Goal: Task Accomplishment & Management: Use online tool/utility

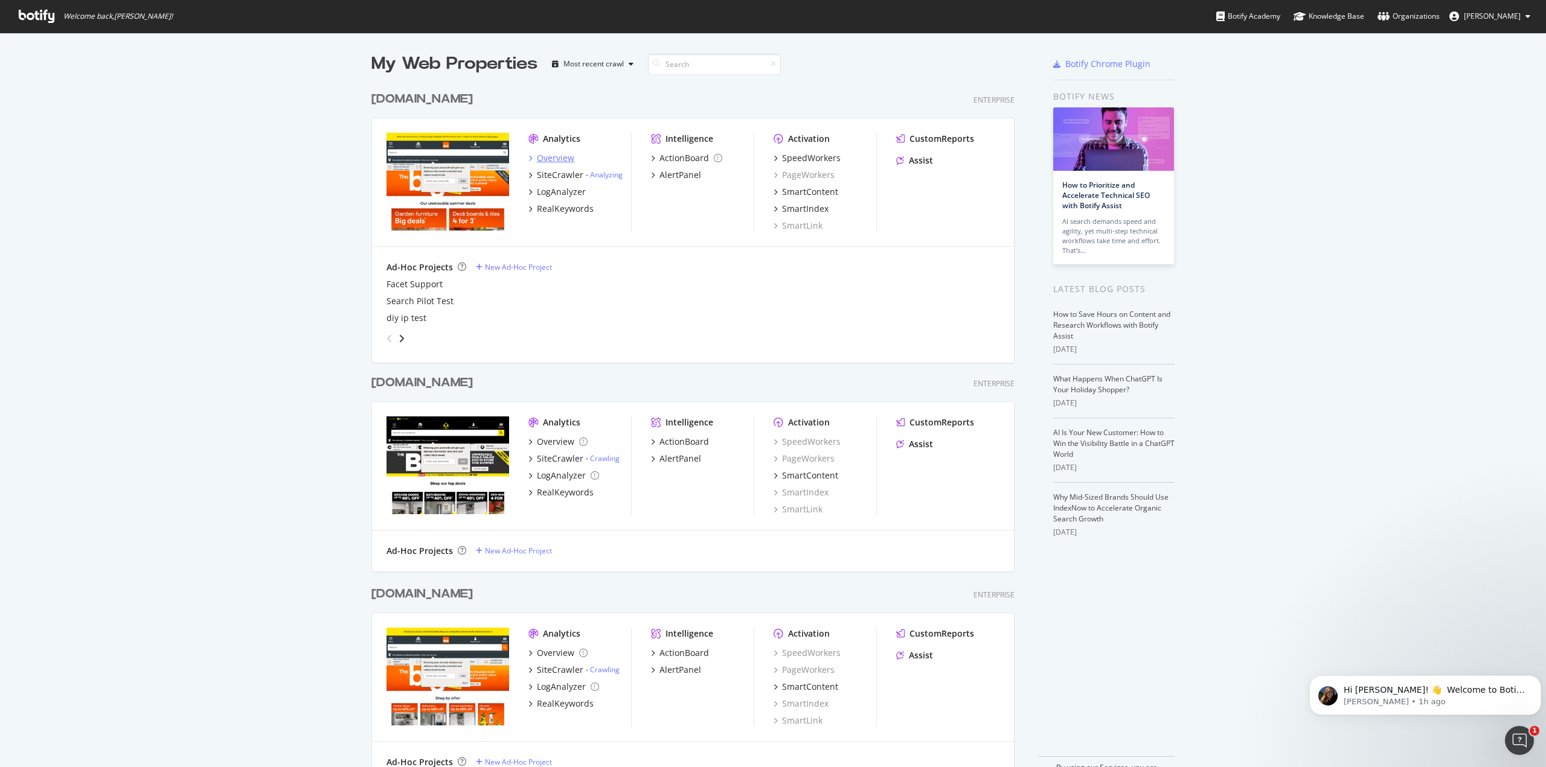
click at [558, 155] on div "Overview" at bounding box center [555, 158] width 37 height 12
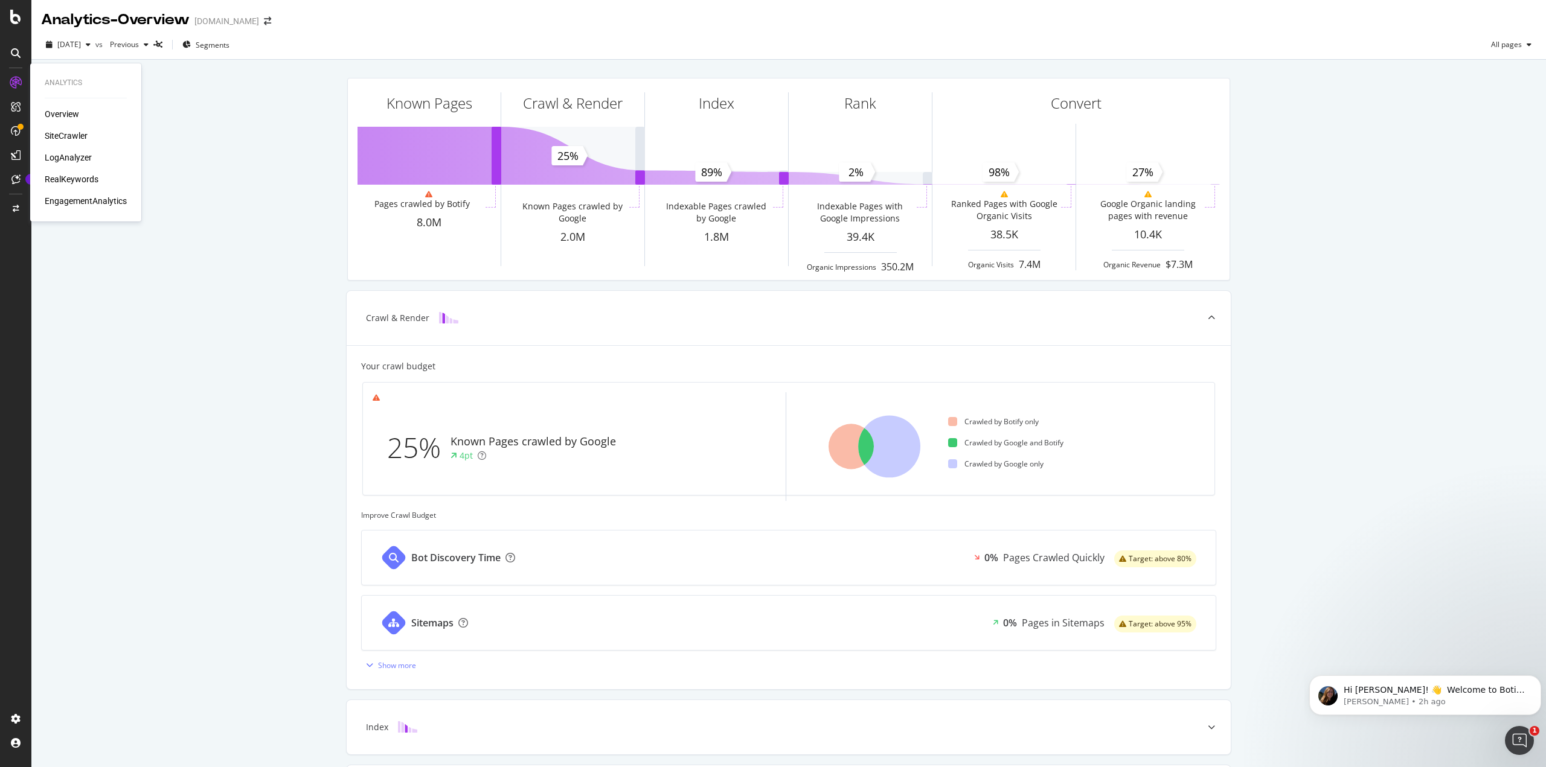
click at [78, 134] on div "SiteCrawler" at bounding box center [66, 136] width 43 height 12
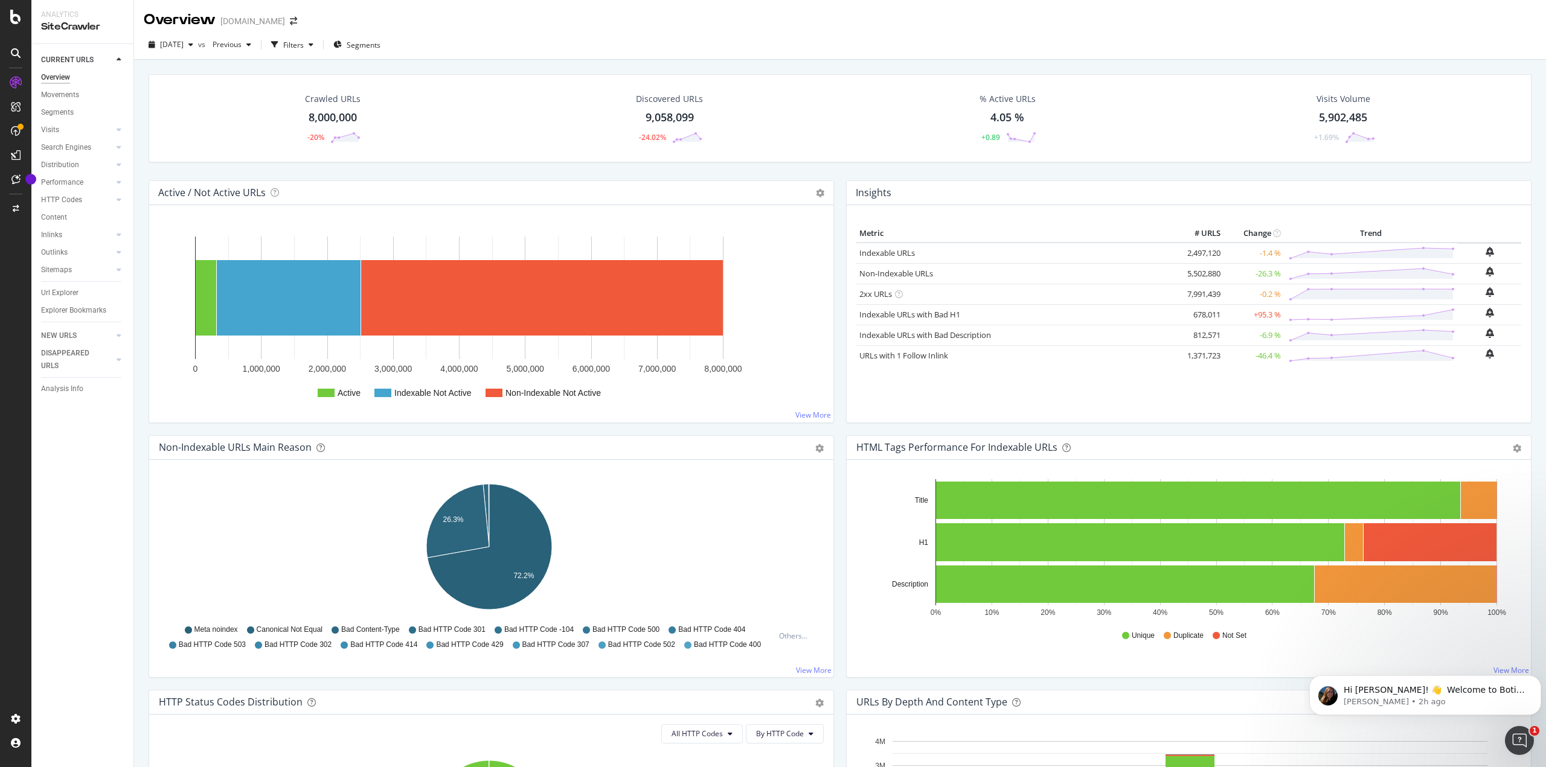
drag, startPoint x: 74, startPoint y: 291, endPoint x: 571, endPoint y: 237, distance: 499.8
click at [74, 291] on div "Url Explorer" at bounding box center [59, 293] width 37 height 13
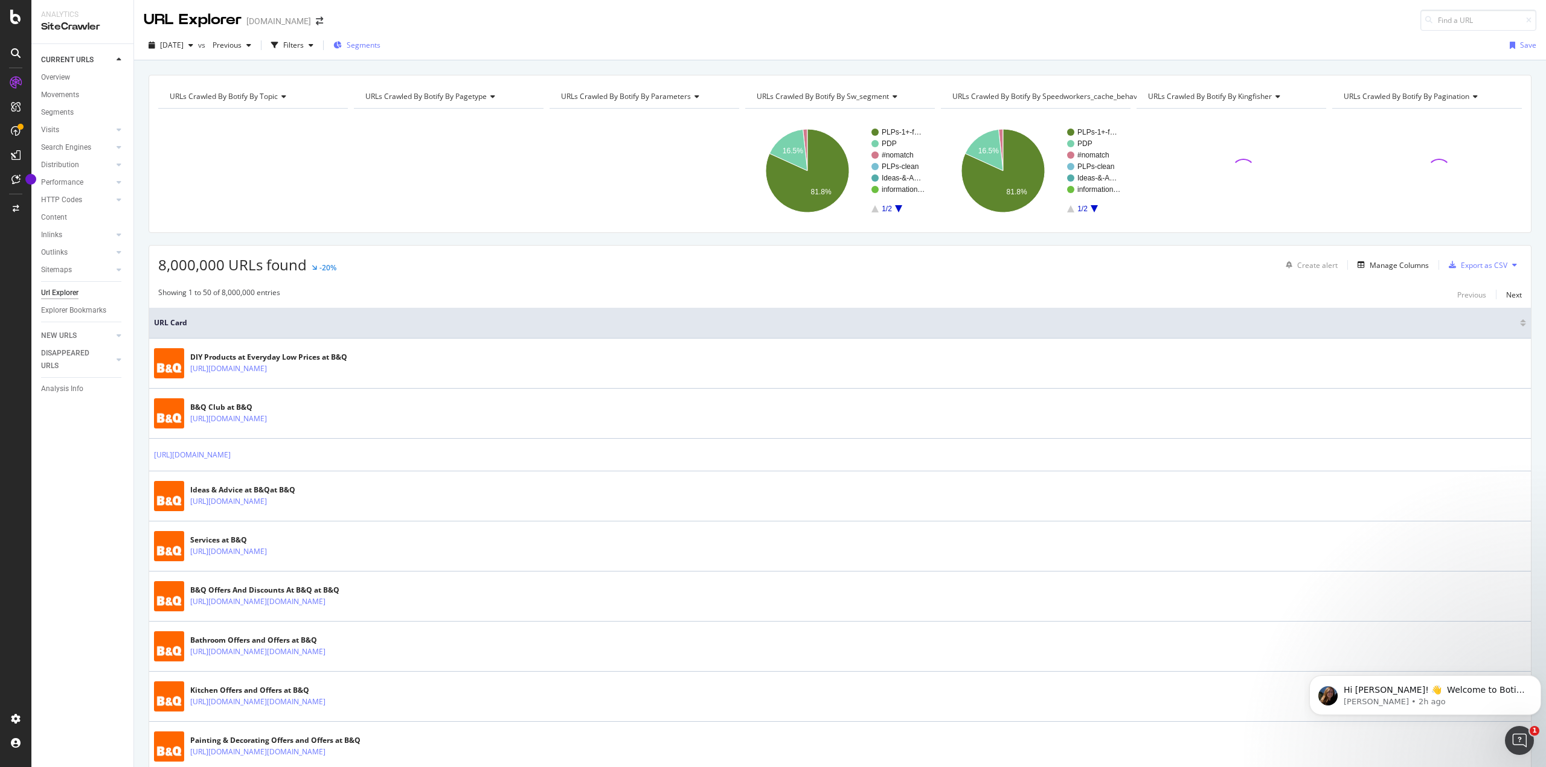
click at [380, 41] on span "Segments" at bounding box center [364, 45] width 34 height 10
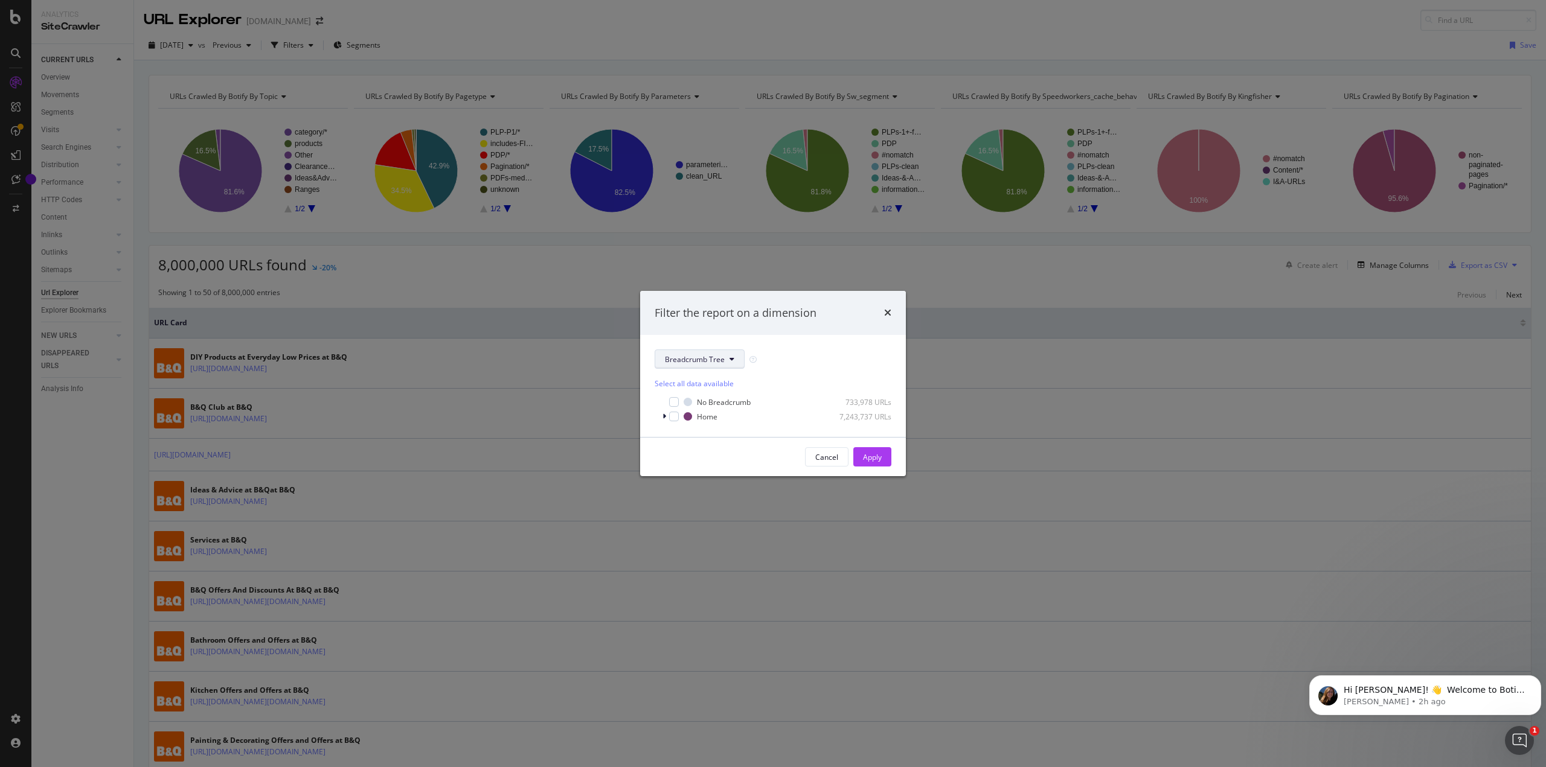
click at [722, 359] on span "Breadcrumb Tree" at bounding box center [695, 359] width 60 height 10
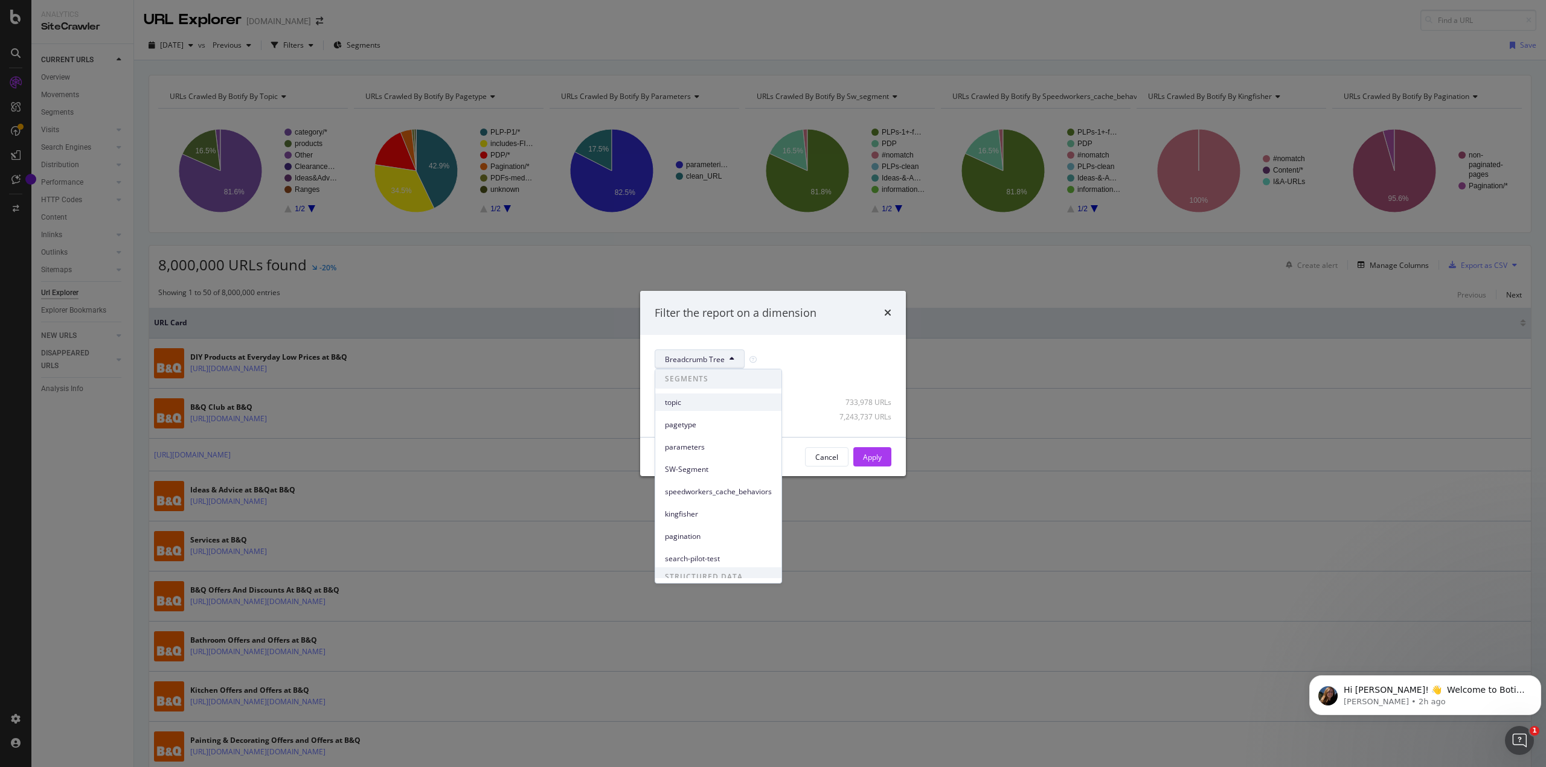
click at [736, 408] on div "topic" at bounding box center [718, 403] width 126 height 18
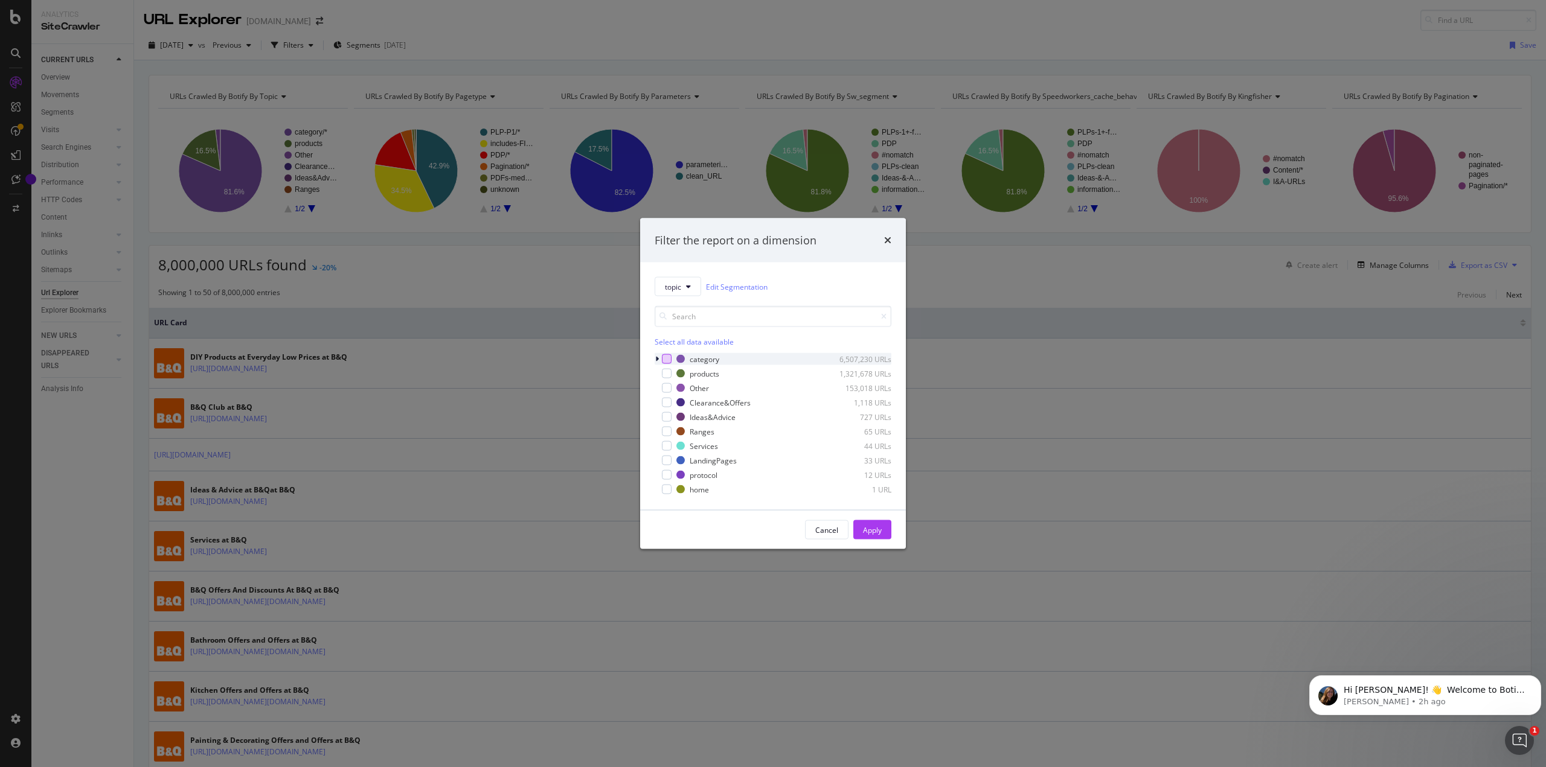
click at [665, 357] on div "modal" at bounding box center [667, 359] width 10 height 10
click at [658, 360] on icon "modal" at bounding box center [657, 359] width 4 height 7
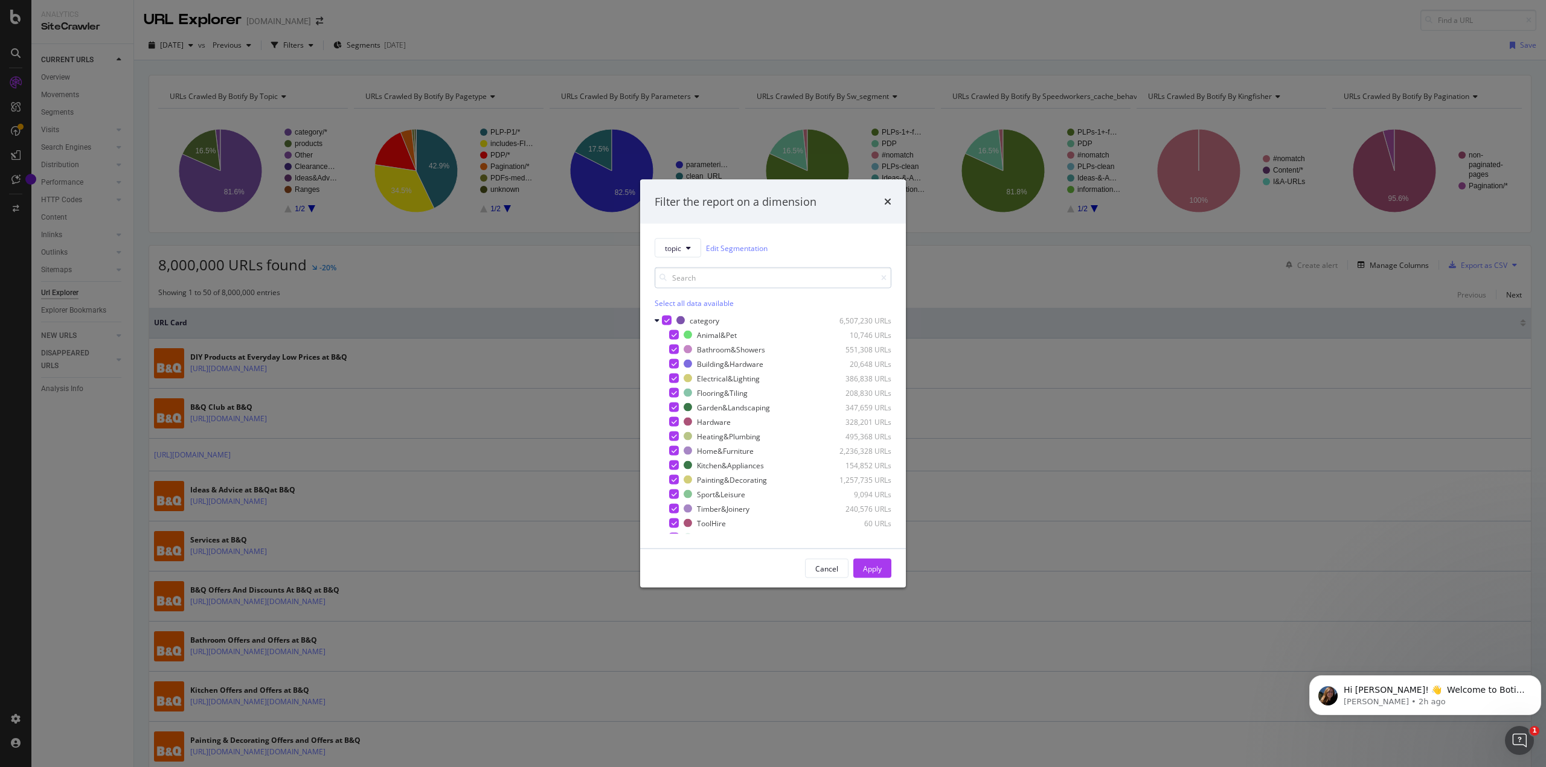
drag, startPoint x: 670, startPoint y: 319, endPoint x: 680, endPoint y: 326, distance: 13.1
click at [674, 318] on div "category 6,507,230 URLs" at bounding box center [773, 321] width 237 height 12
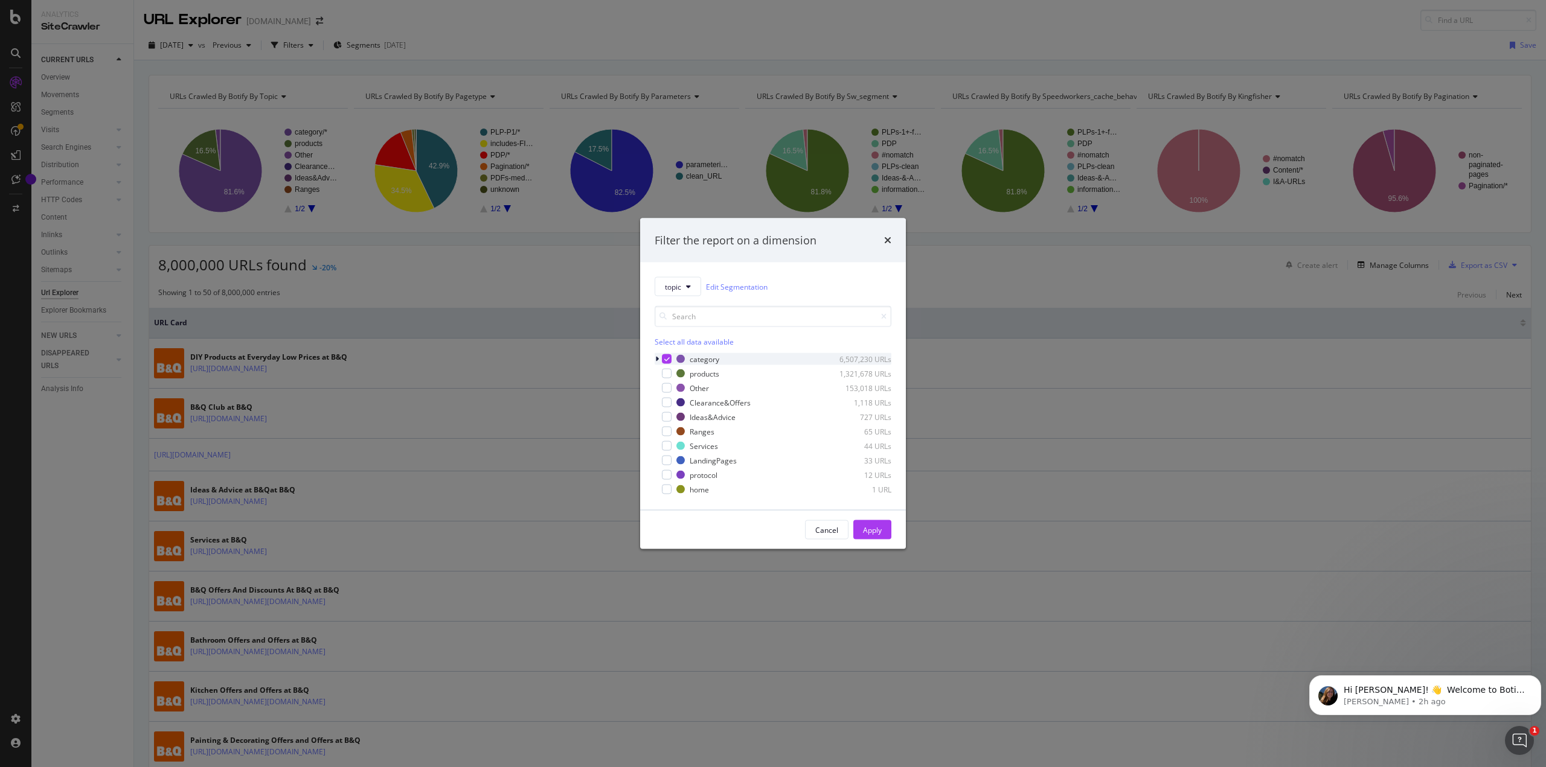
click at [657, 356] on icon "modal" at bounding box center [657, 359] width 4 height 7
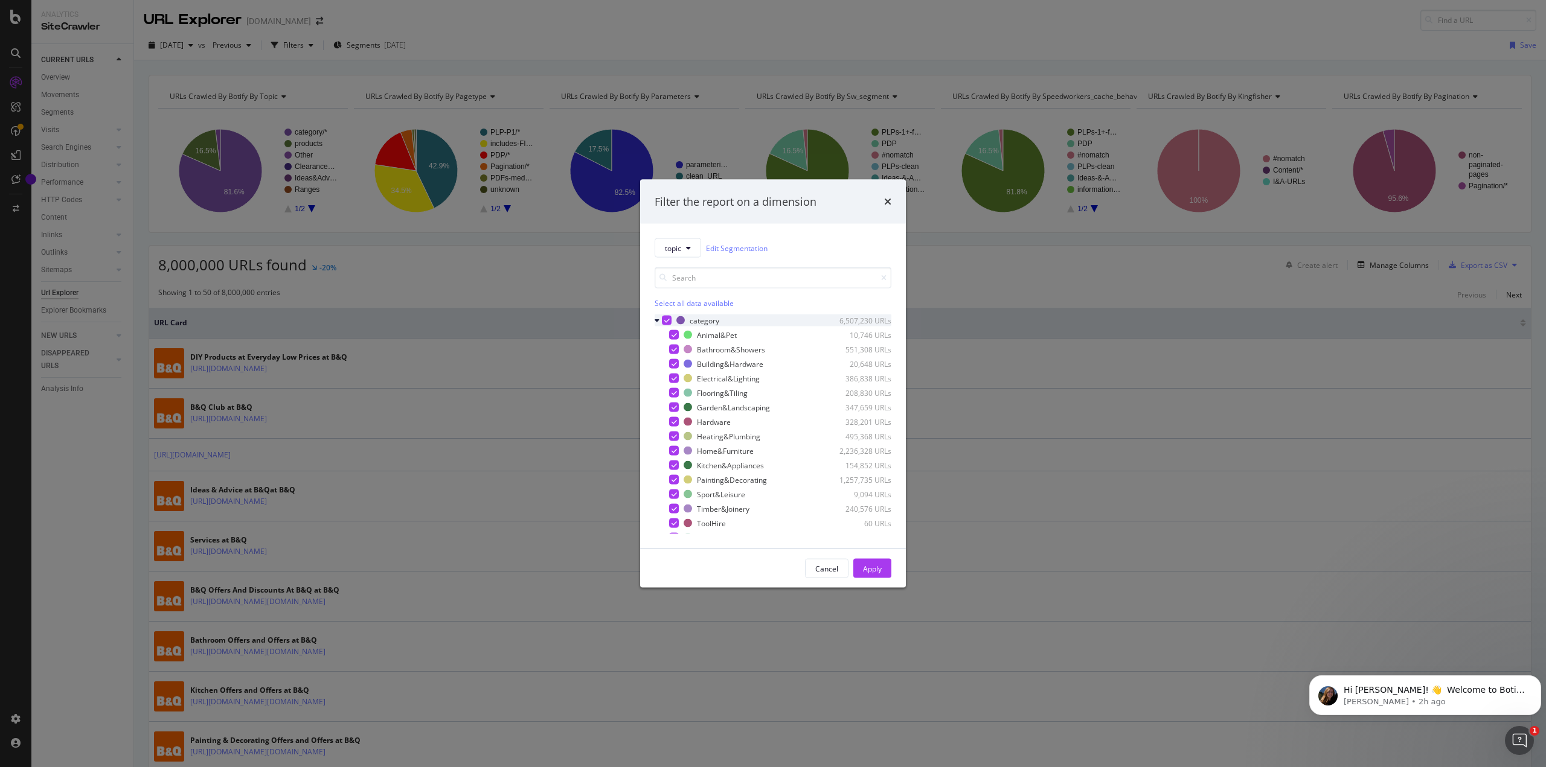
click at [656, 323] on icon "modal" at bounding box center [657, 320] width 5 height 7
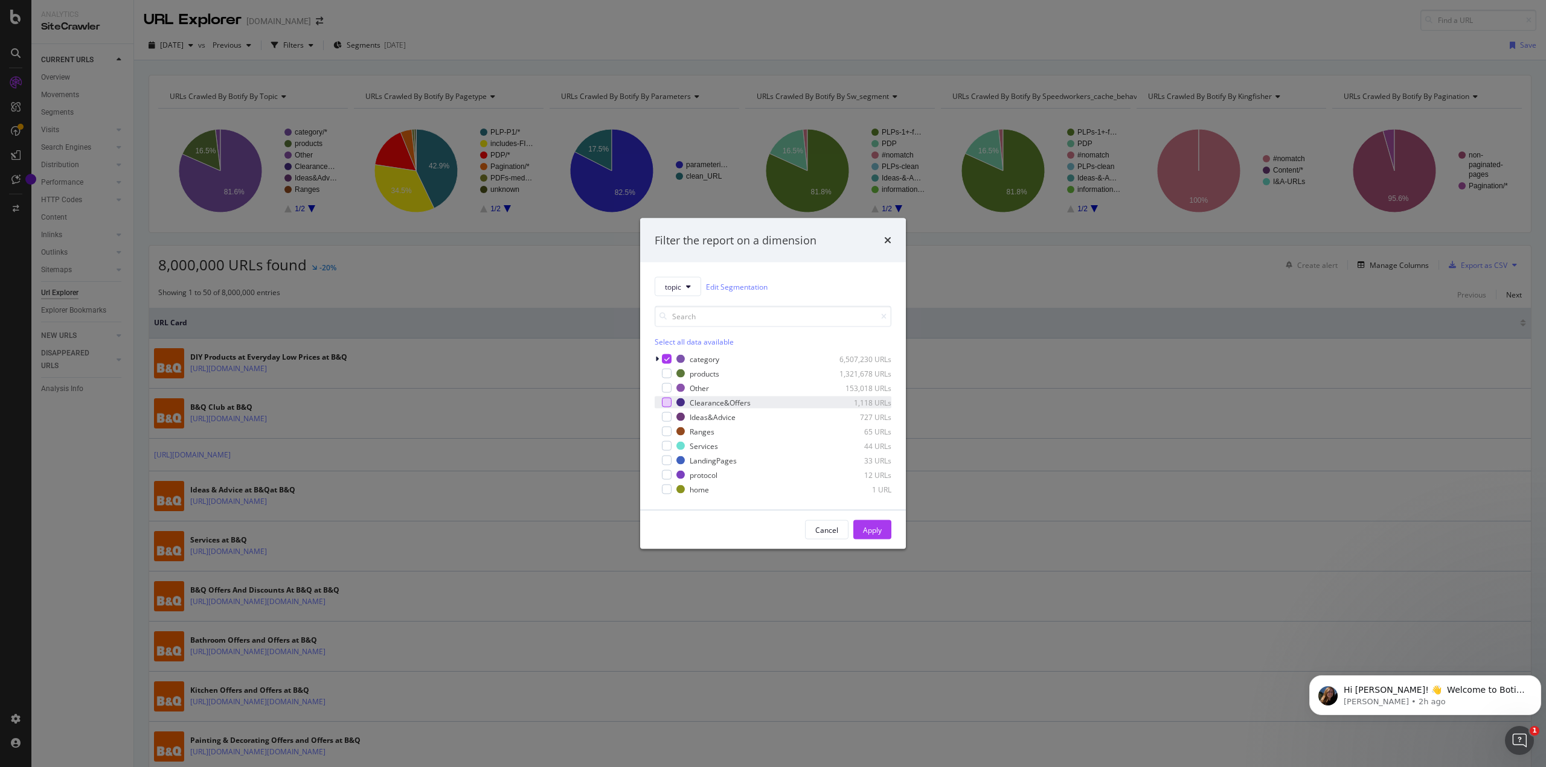
click at [668, 402] on div "modal" at bounding box center [667, 403] width 10 height 10
click at [664, 357] on icon "modal" at bounding box center [666, 359] width 5 height 6
click at [874, 527] on div "Apply" at bounding box center [872, 530] width 19 height 10
